Goal: Transaction & Acquisition: Purchase product/service

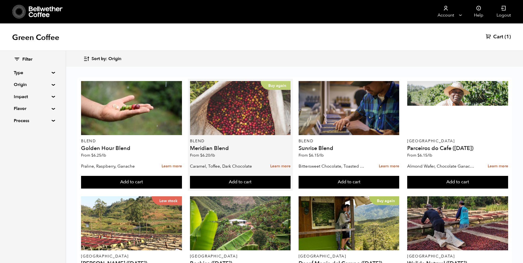
click at [219, 105] on div "Buy again" at bounding box center [240, 108] width 101 height 54
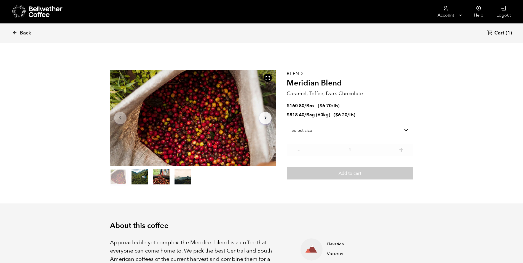
scroll to position [240, 294]
click at [404, 130] on select "Select size Bag (60kg) (132 lbs) Box (24 lbs)" at bounding box center [350, 130] width 126 height 13
select select "bag-3"
click at [287, 124] on select "Select size Bag (60kg) (132 lbs) Box (24 lbs)" at bounding box center [350, 130] width 126 height 13
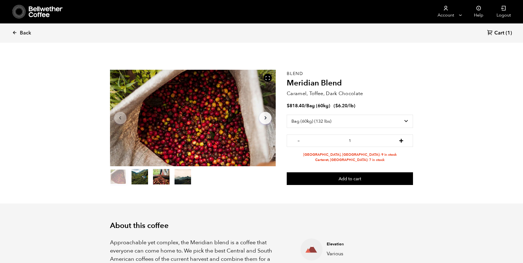
click at [404, 142] on button "+" at bounding box center [401, 140] width 7 height 6
type input "2"
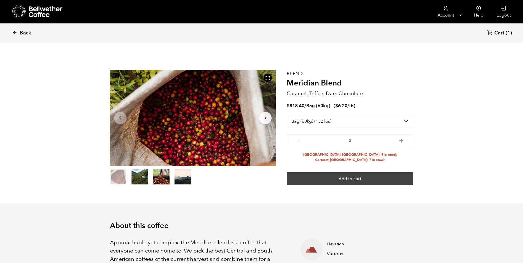
click at [374, 178] on button "Add to cart" at bounding box center [350, 178] width 126 height 13
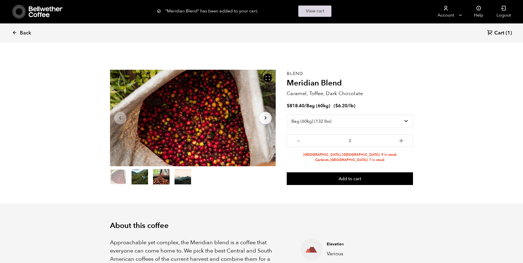
drag, startPoint x: 308, startPoint y: 2, endPoint x: 312, endPoint y: 6, distance: 5.1
click at [312, 6] on div ""Meridian Blend" has been added to your cart. View cart {"cart_contents_count":…" at bounding box center [261, 11] width 221 height 22
click at [312, 6] on link "View cart" at bounding box center [314, 11] width 33 height 11
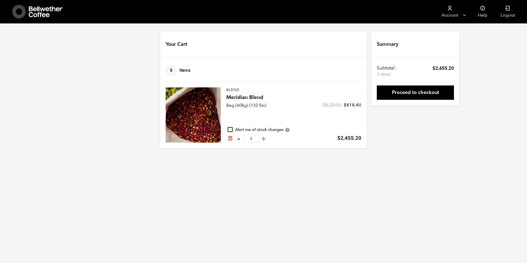
click at [240, 140] on button "-" at bounding box center [238, 139] width 7 height 6
type input "2"
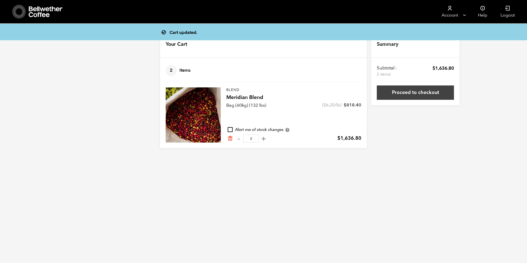
click at [410, 94] on link "Proceed to checkout" at bounding box center [415, 93] width 77 height 14
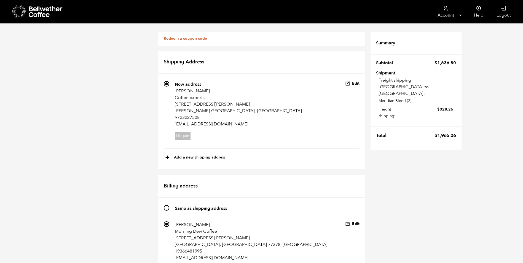
scroll to position [193, 0]
drag, startPoint x: 174, startPoint y: 180, endPoint x: 178, endPoint y: 179, distance: 3.4
radio input "true"
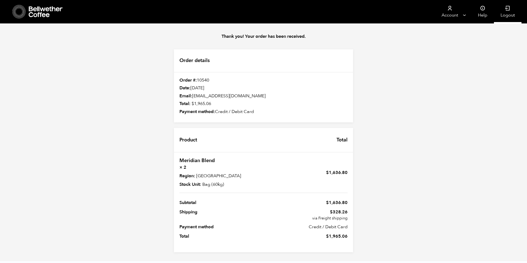
click at [511, 8] on link "Logout" at bounding box center [508, 11] width 28 height 23
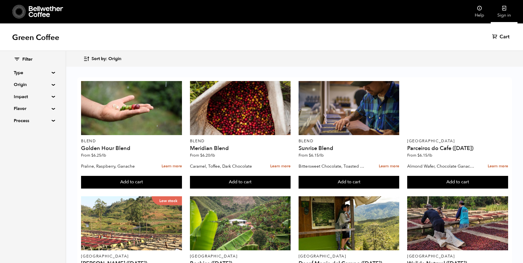
scroll to position [267, 0]
